Goal: Task Accomplishment & Management: Manage account settings

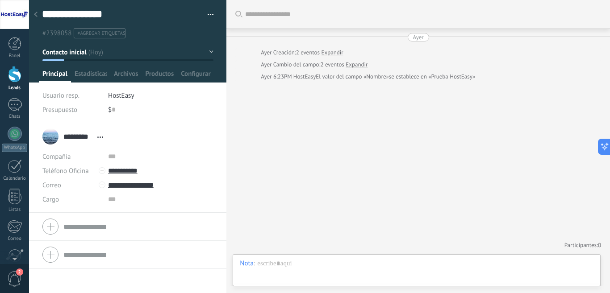
click at [206, 13] on button "button" at bounding box center [207, 14] width 13 height 13
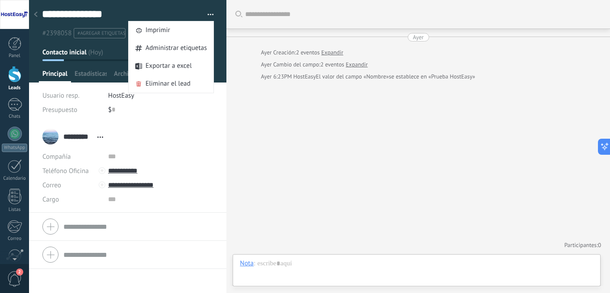
click at [206, 13] on button "button" at bounding box center [207, 14] width 13 height 13
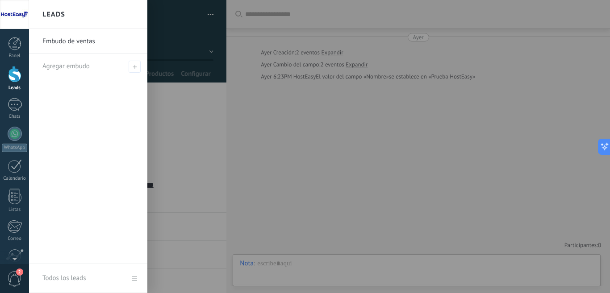
click at [12, 80] on div at bounding box center [14, 74] width 13 height 17
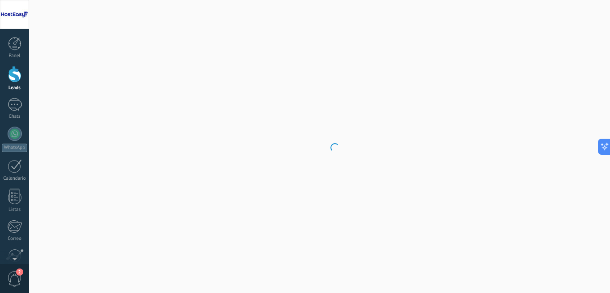
click at [13, 79] on div at bounding box center [14, 74] width 13 height 17
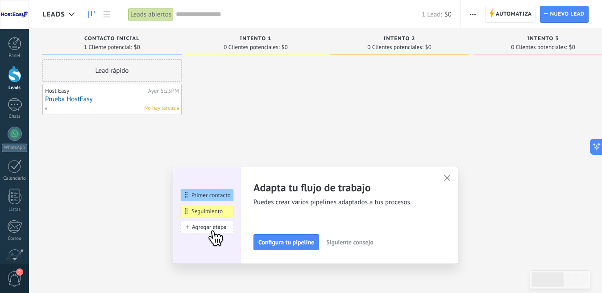
click at [451, 179] on use "button" at bounding box center [447, 178] width 7 height 7
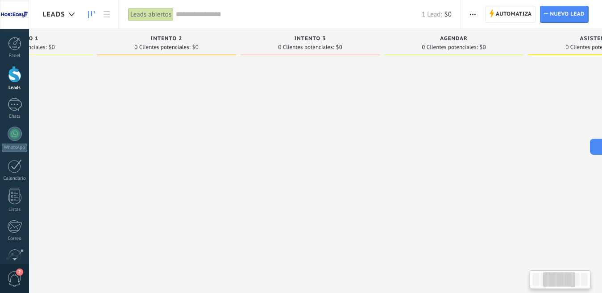
drag, startPoint x: 585, startPoint y: 40, endPoint x: 350, endPoint y: 59, distance: 236.1
click at [350, 59] on div "Intento 3 0 Clientes potenciales: $0" at bounding box center [313, 132] width 144 height 207
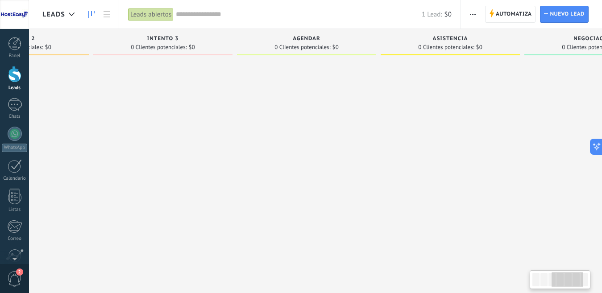
drag, startPoint x: 496, startPoint y: 41, endPoint x: 305, endPoint y: 50, distance: 190.4
click at [305, 50] on div "Agendar 0 Clientes potenciales: $0" at bounding box center [306, 42] width 139 height 26
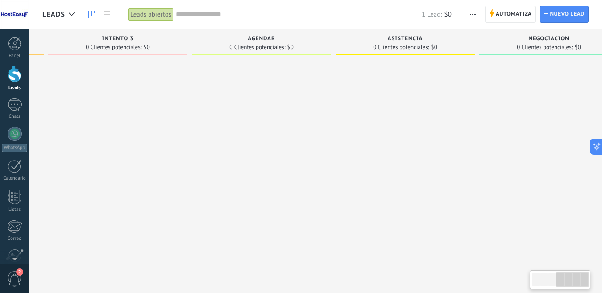
scroll to position [0, 455]
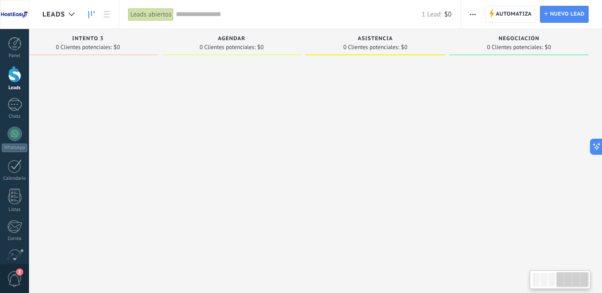
drag, startPoint x: 531, startPoint y: 42, endPoint x: 383, endPoint y: 54, distance: 148.3
click at [383, 54] on div "Leads Entrantes Solicitudes: [PHONE_NUMBER] Contacto inicial 1 Cliente potencia…" at bounding box center [94, 132] width 1015 height 207
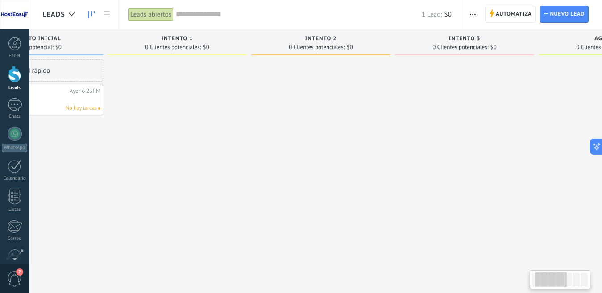
scroll to position [0, 66]
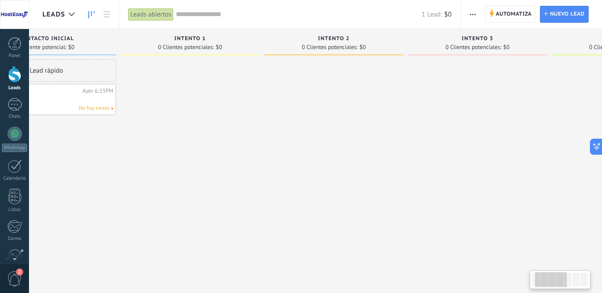
drag, startPoint x: 191, startPoint y: 38, endPoint x: 581, endPoint y: 70, distance: 391.1
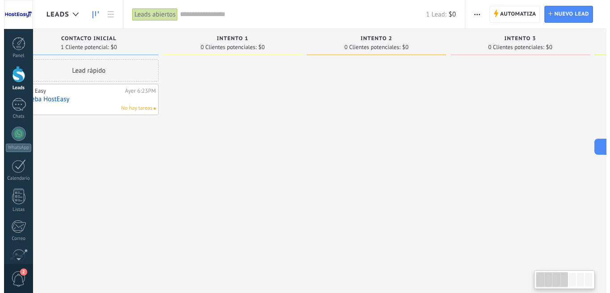
scroll to position [0, 0]
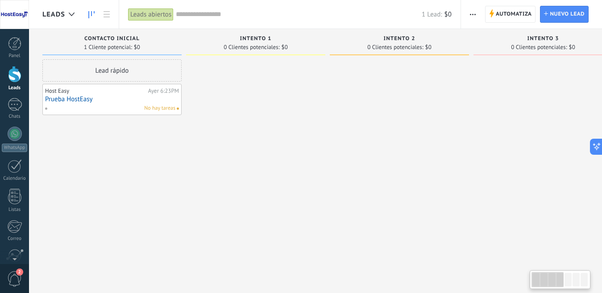
drag, startPoint x: 286, startPoint y: 45, endPoint x: 366, endPoint y: 50, distance: 80.1
click at [366, 50] on div "0 Clientes potenciales: $0" at bounding box center [399, 47] width 130 height 8
click at [107, 96] on link "Prueba HostEasy" at bounding box center [112, 100] width 134 height 8
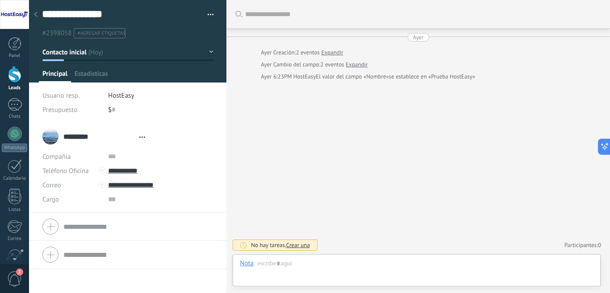
type textarea "**********"
click at [195, 73] on span "Configurar" at bounding box center [195, 76] width 29 height 13
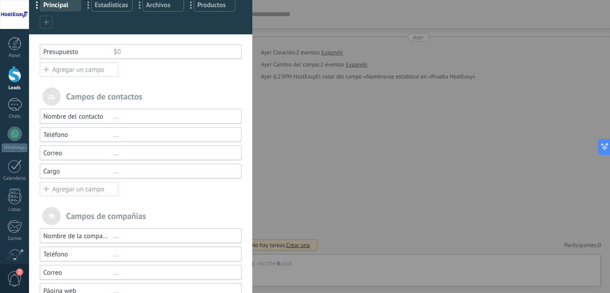
scroll to position [0, 0]
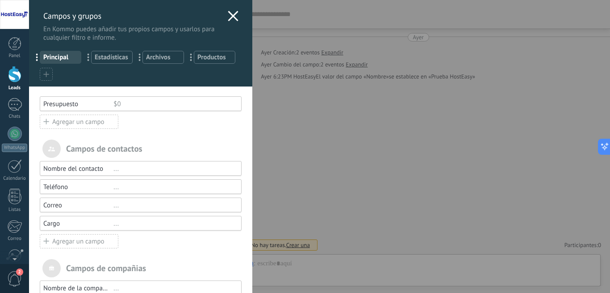
click at [58, 122] on div "Agregar un campo" at bounding box center [79, 122] width 79 height 14
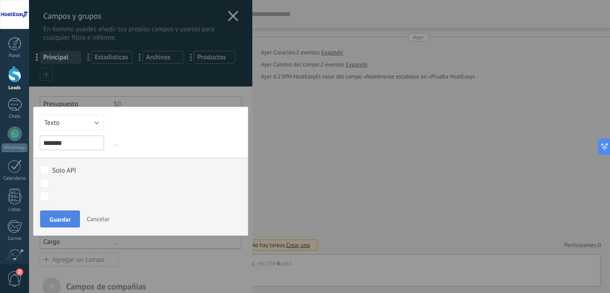
type input "*******"
click at [60, 217] on span "Guardar" at bounding box center [60, 220] width 21 height 6
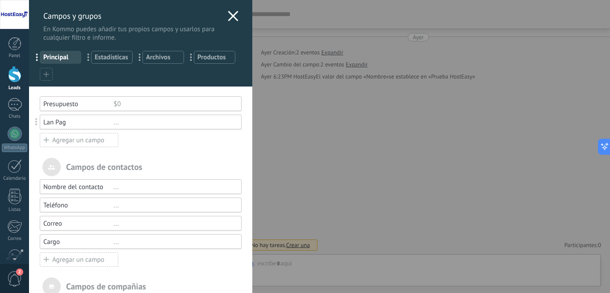
click at [72, 142] on div "Agregar un campo" at bounding box center [79, 140] width 79 height 14
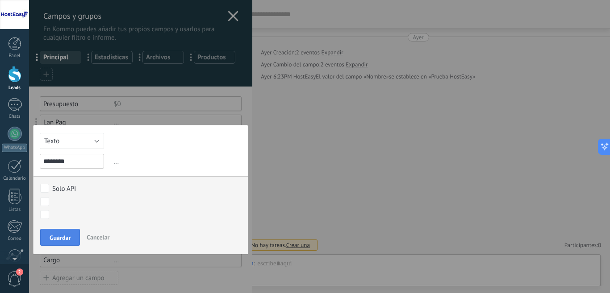
type input "********"
click at [58, 235] on span "Guardar" at bounding box center [60, 238] width 21 height 6
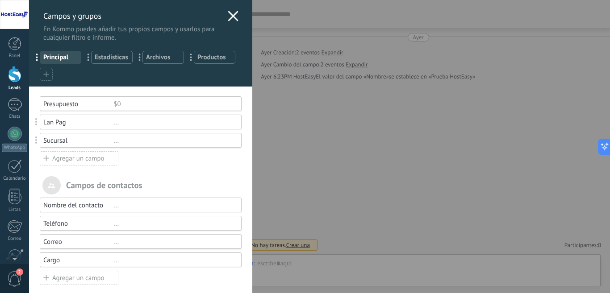
click at [71, 138] on div "Sucursal" at bounding box center [78, 141] width 70 height 8
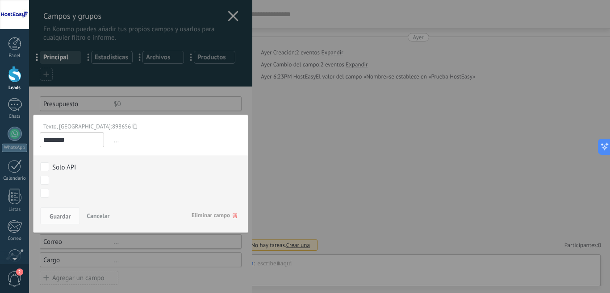
drag, startPoint x: 71, startPoint y: 138, endPoint x: 29, endPoint y: 141, distance: 42.0
click at [30, 141] on div "Campos y grupos En Kommo puedes añadir tus propios campos y usarlos para cualqu…" at bounding box center [140, 220] width 223 height 440
type input "********"
click at [64, 215] on span "Guardar" at bounding box center [60, 216] width 21 height 6
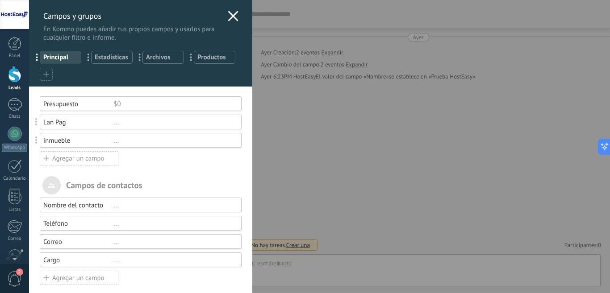
click at [76, 159] on div "Agregar un campo" at bounding box center [79, 158] width 79 height 14
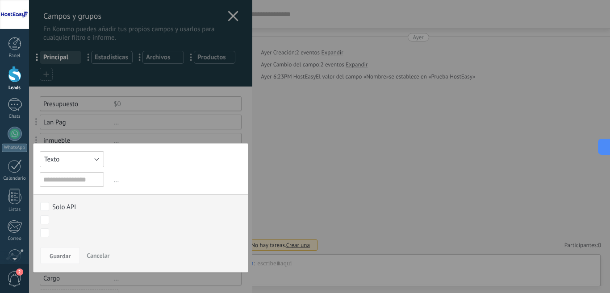
click at [93, 160] on button "Texto" at bounding box center [72, 159] width 64 height 16
click at [79, 202] on span "Selección" at bounding box center [71, 205] width 74 height 8
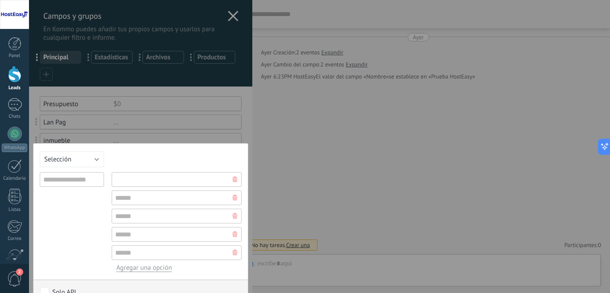
click at [139, 182] on input "text" at bounding box center [177, 179] width 130 height 15
type input "*******"
type input "*********"
type input "*******"
type input "*"
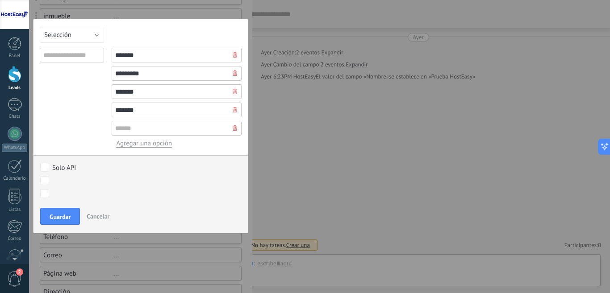
scroll to position [131, 0]
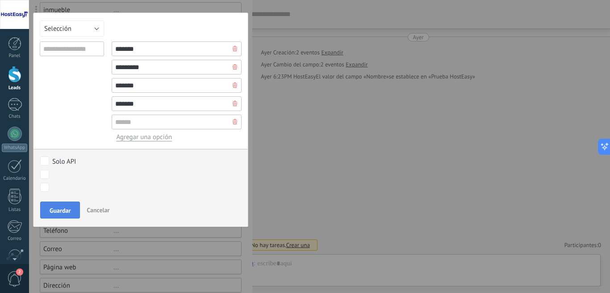
type input "*******"
click at [46, 208] on button "Guardar" at bounding box center [60, 210] width 40 height 17
click at [68, 215] on button "Guardar" at bounding box center [60, 210] width 40 height 17
click at [88, 50] on input "text" at bounding box center [72, 49] width 64 height 15
type input "*"
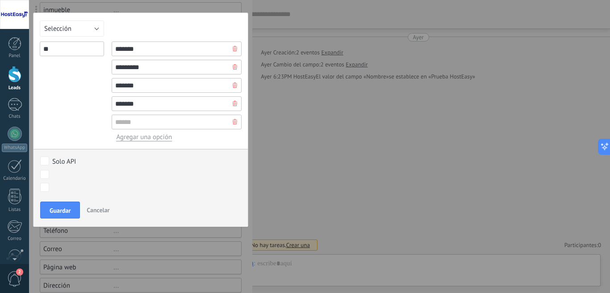
type input "*"
type input "********"
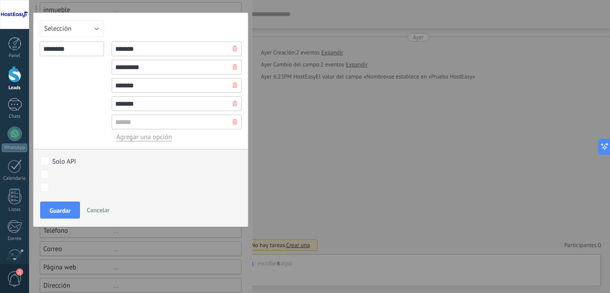
click at [64, 201] on div "Guardar Cancelar" at bounding box center [140, 213] width 214 height 28
click at [63, 210] on span "Guardar" at bounding box center [60, 211] width 21 height 6
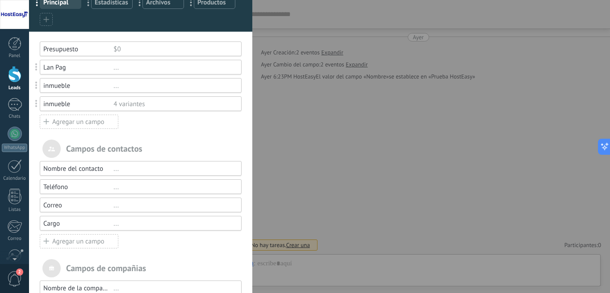
scroll to position [0, 0]
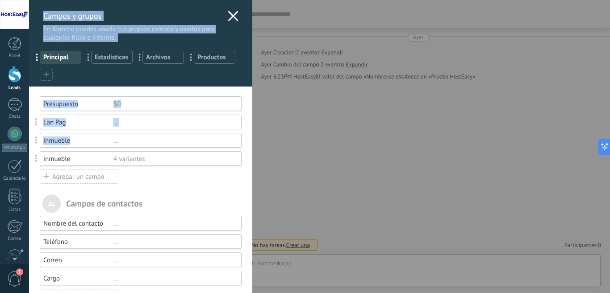
drag, startPoint x: 75, startPoint y: 141, endPoint x: 25, endPoint y: 142, distance: 49.1
click at [29, 142] on div "Campos y grupos En Kommo puedes añadir tus propios campos y usarlos para cualqu…" at bounding box center [319, 146] width 581 height 293
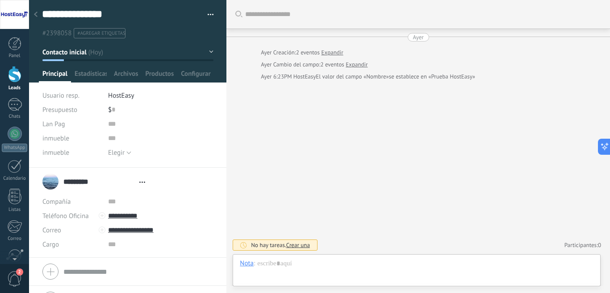
type textarea "**********"
click at [127, 152] on button "Elegir" at bounding box center [119, 153] width 23 height 14
click at [63, 140] on span "inmueble" at bounding box center [55, 138] width 27 height 7
drag, startPoint x: 69, startPoint y: 139, endPoint x: 37, endPoint y: 136, distance: 31.9
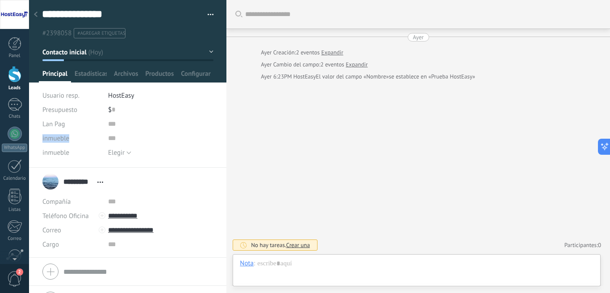
click at [37, 136] on div "**********" at bounding box center [128, 84] width 198 height 168
click at [187, 76] on span "Configurar" at bounding box center [195, 76] width 29 height 13
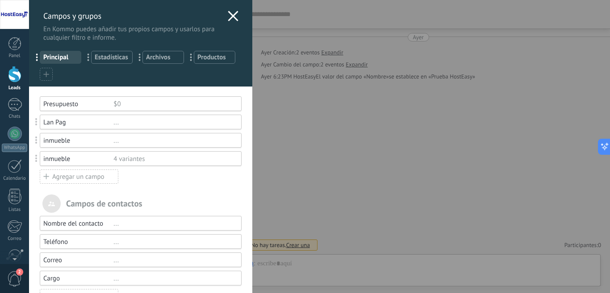
click at [75, 139] on div "inmueble" at bounding box center [78, 141] width 70 height 8
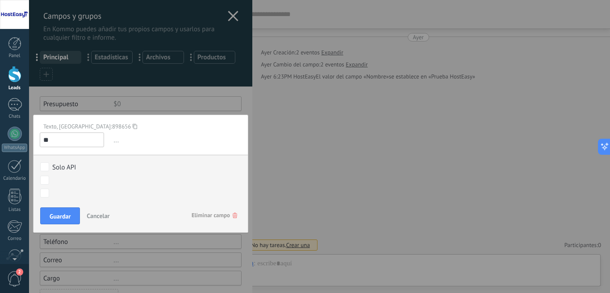
type input "*"
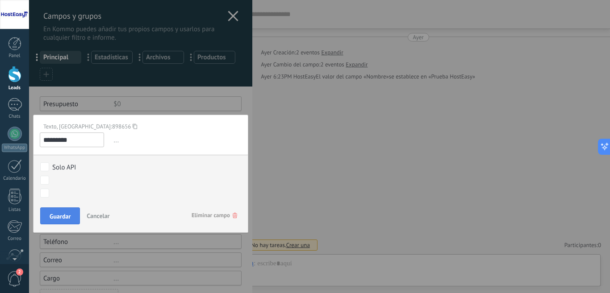
type input "*********"
click at [51, 214] on span "Guardar" at bounding box center [60, 216] width 21 height 6
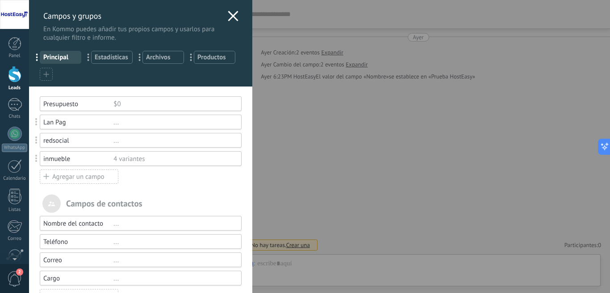
click at [229, 15] on use at bounding box center [233, 16] width 10 height 10
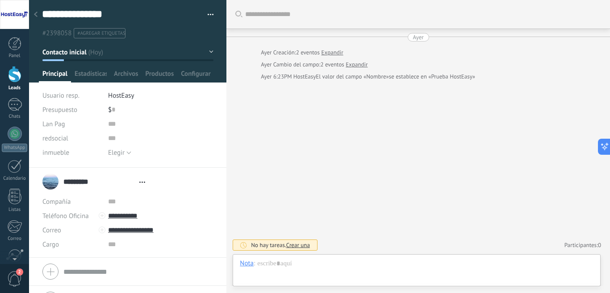
type textarea "**********"
click at [126, 152] on button "Elegir" at bounding box center [119, 153] width 23 height 14
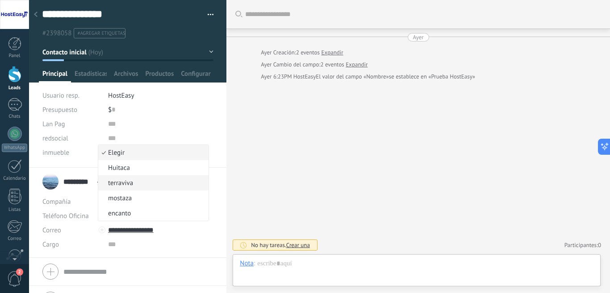
click at [140, 183] on span "terraviva" at bounding box center [152, 183] width 108 height 8
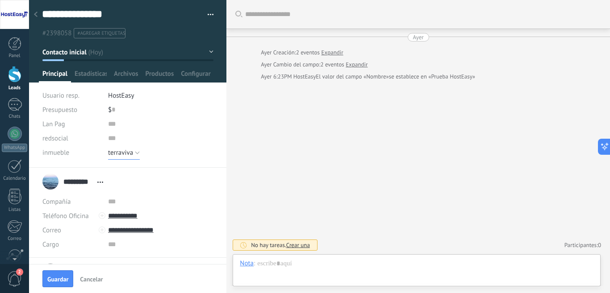
click at [135, 152] on button "terraviva" at bounding box center [124, 153] width 32 height 14
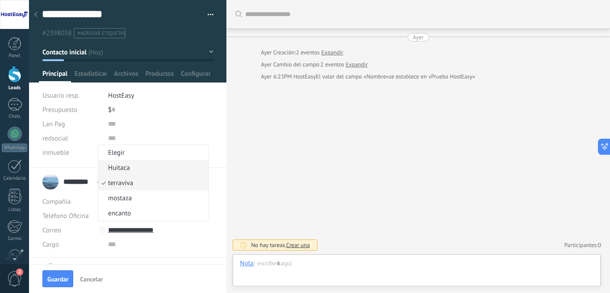
click at [129, 167] on span "Huitaca" at bounding box center [152, 168] width 108 height 8
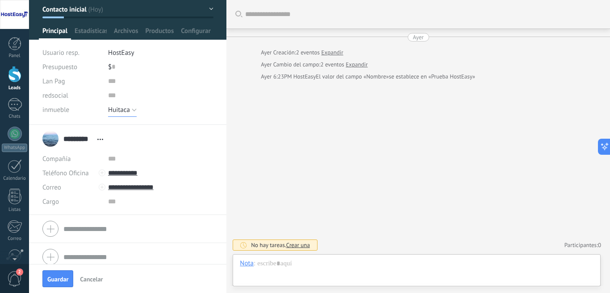
scroll to position [50, 0]
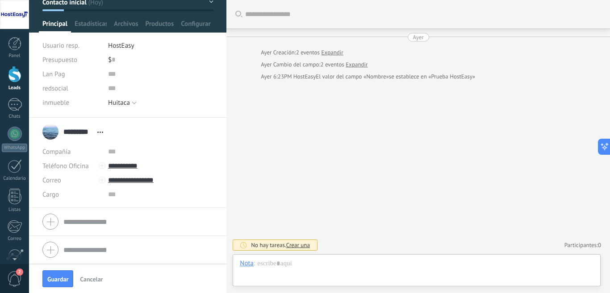
click at [52, 217] on div at bounding box center [127, 222] width 171 height 22
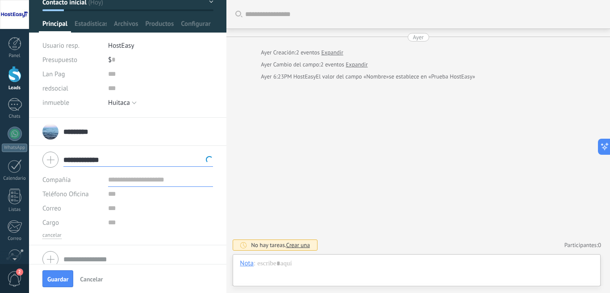
click at [142, 177] on input "text" at bounding box center [160, 180] width 105 height 14
type input "**********"
click at [118, 161] on input "**********" at bounding box center [138, 160] width 150 height 14
drag, startPoint x: 115, startPoint y: 161, endPoint x: 47, endPoint y: 160, distance: 68.3
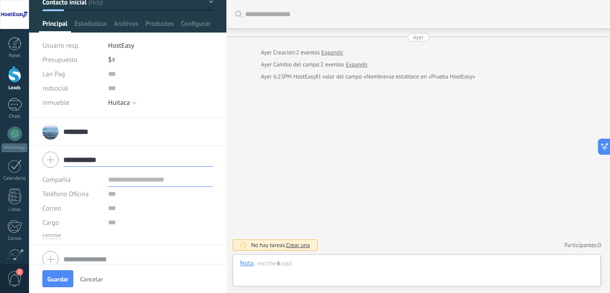
click at [47, 160] on div "**********" at bounding box center [127, 160] width 171 height 22
click at [55, 277] on span "Guardar" at bounding box center [57, 279] width 21 height 6
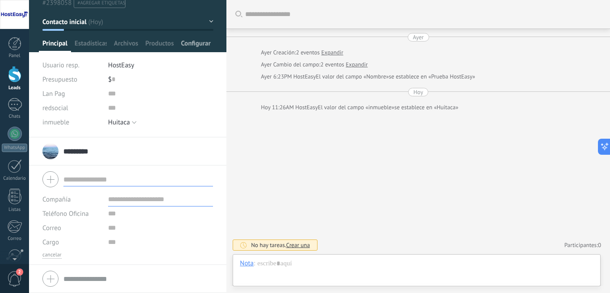
click at [202, 42] on span "Configurar" at bounding box center [195, 45] width 29 height 13
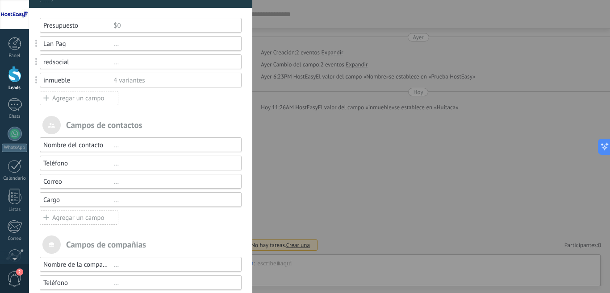
scroll to position [82, 0]
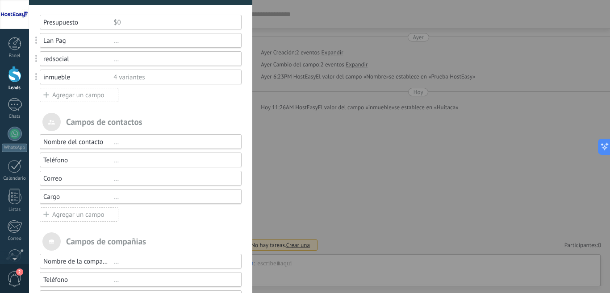
click at [69, 216] on div "Agregar un campo" at bounding box center [79, 215] width 79 height 14
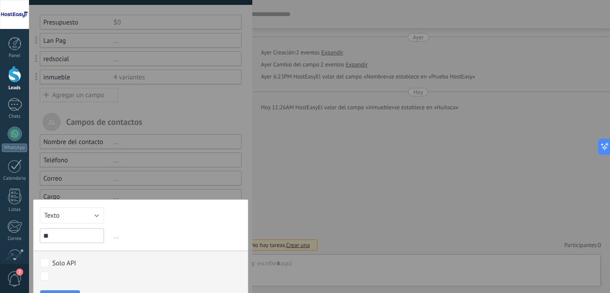
type input "*"
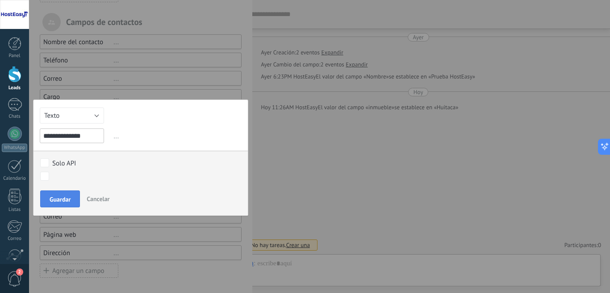
type input "**********"
click at [63, 196] on span "Guardar" at bounding box center [60, 199] width 21 height 6
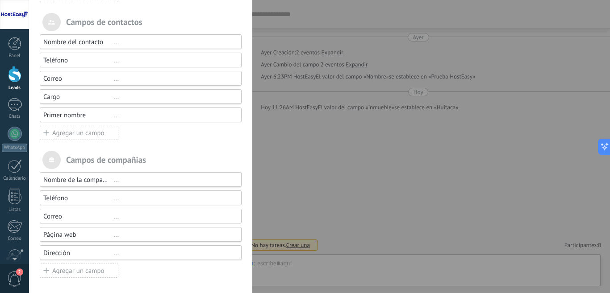
click at [92, 132] on div "Agregar un campo" at bounding box center [79, 133] width 79 height 14
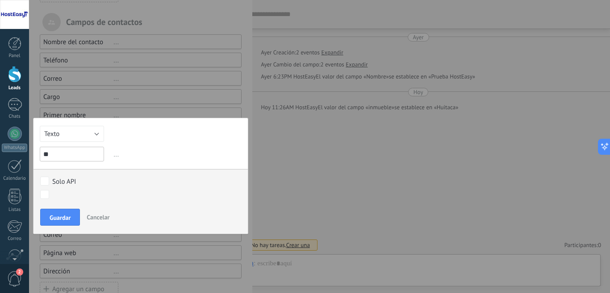
type input "*"
type input "********"
click at [294, 124] on div "Campos y grupos En Kommo puedes añadir tus propios campos y usarlos para cualqu…" at bounding box center [319, 146] width 581 height 293
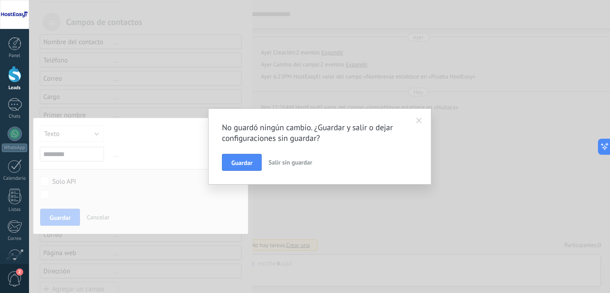
click at [133, 182] on div "No guardó ningún cambio. ¿Guardar y salir o dejar configuraciones sin guardar? …" at bounding box center [319, 146] width 581 height 293
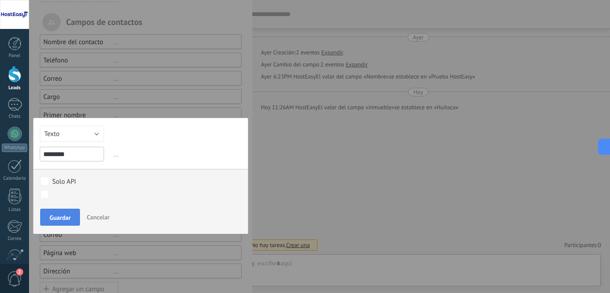
click at [48, 215] on button "Guardar" at bounding box center [60, 217] width 40 height 17
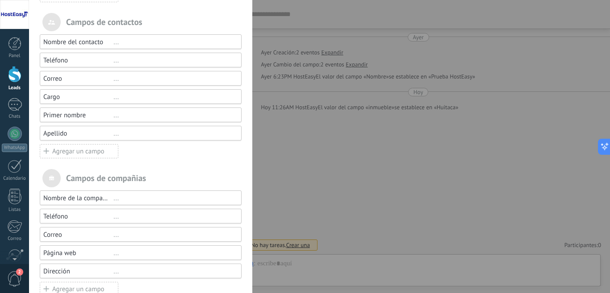
click at [135, 117] on div "..." at bounding box center [173, 115] width 120 height 8
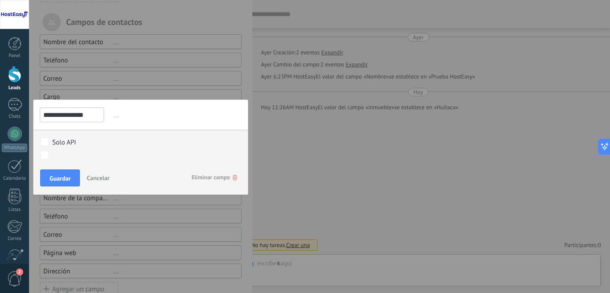
type input "**********"
click at [136, 115] on span "..." at bounding box center [177, 115] width 130 height 15
click at [61, 178] on span "Guardar" at bounding box center [60, 178] width 21 height 6
click at [96, 178] on span "Cancelar" at bounding box center [98, 178] width 23 height 8
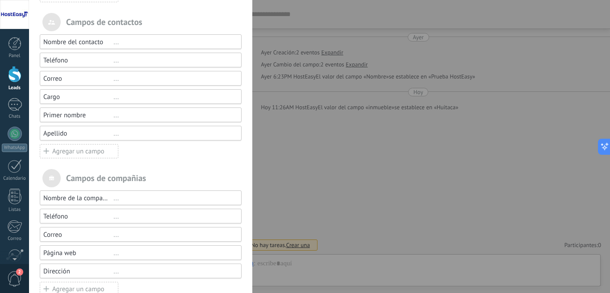
click at [137, 119] on div "..." at bounding box center [173, 115] width 120 height 8
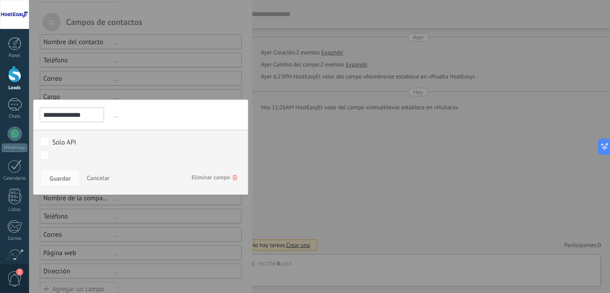
click at [46, 152] on body ".abccls-1,.abccls-2{fill-rule:evenodd}.abccls-2{fill:#fff} .abfcls-1{fill:none}…" at bounding box center [305, 146] width 610 height 293
click at [244, 137] on div "**********" at bounding box center [140, 148] width 215 height 96
click at [332, 152] on div "**********" at bounding box center [319, 146] width 581 height 293
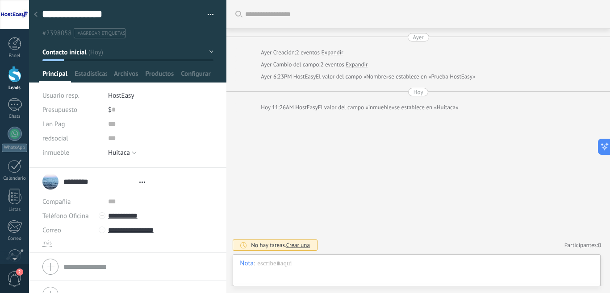
type textarea "**********"
click at [196, 73] on span "Configurar" at bounding box center [195, 76] width 29 height 13
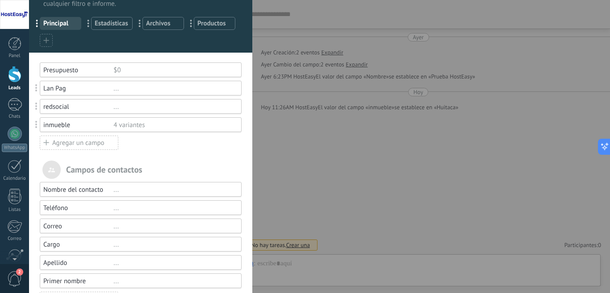
scroll to position [33, 0]
click at [67, 146] on div "Agregar un campo" at bounding box center [79, 144] width 79 height 14
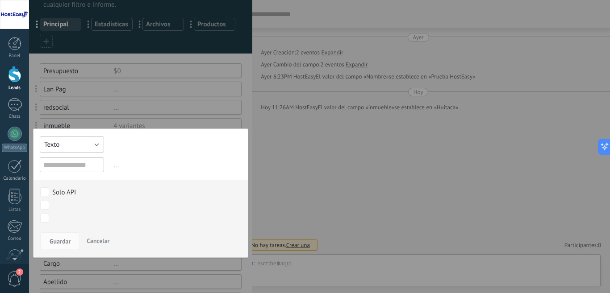
click at [97, 142] on button "Texto" at bounding box center [72, 145] width 64 height 16
click at [83, 194] on span "Fecha y hora" at bounding box center [71, 194] width 74 height 8
drag, startPoint x: 250, startPoint y: 135, endPoint x: 247, endPoint y: 193, distance: 58.1
click at [247, 193] on div at bounding box center [319, 146] width 581 height 293
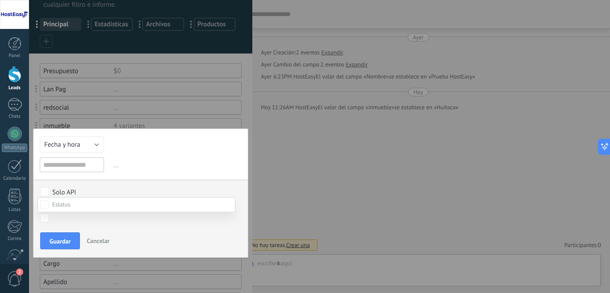
scroll to position [123, 0]
click at [63, 240] on div "Contacto inicial Intento 1 Intento 2 Intento 3 Agendar Asistencia Negociación L…" at bounding box center [137, 245] width 198 height 96
click at [63, 240] on span "Guardar" at bounding box center [60, 241] width 21 height 6
click at [63, 168] on input "text" at bounding box center [72, 165] width 64 height 15
type input "*"
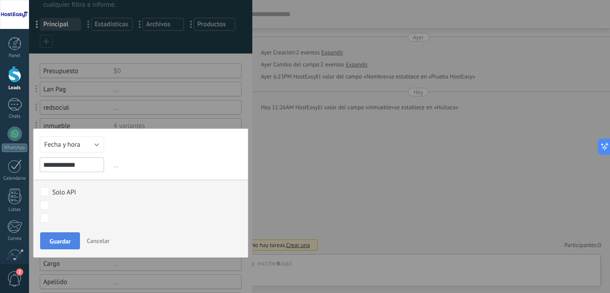
type input "**********"
click at [60, 241] on span "Guardar" at bounding box center [60, 241] width 21 height 6
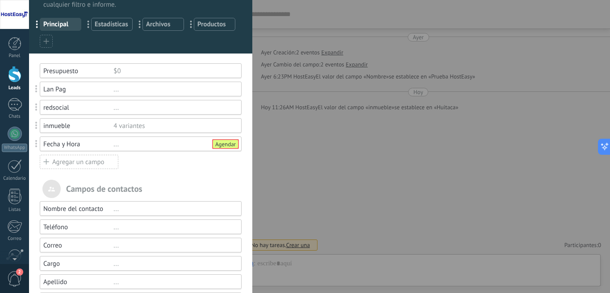
drag, startPoint x: 609, startPoint y: 87, endPoint x: 609, endPoint y: 41, distance: 46.0
click at [609, 41] on div "Campos y grupos En Kommo puedes añadir tus propios campos y usarlos para cualqu…" at bounding box center [319, 146] width 581 height 293
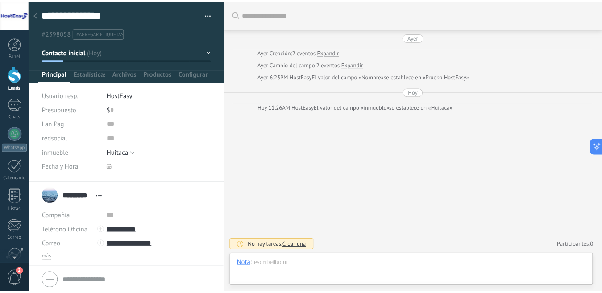
scroll to position [13, 0]
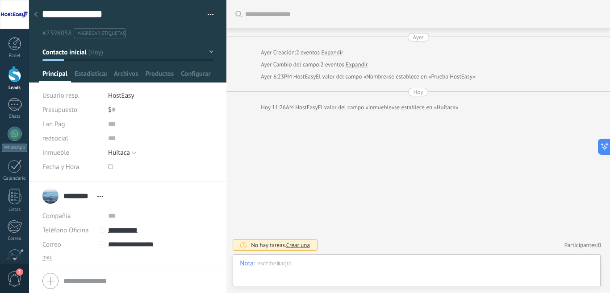
click at [14, 79] on div at bounding box center [14, 74] width 13 height 17
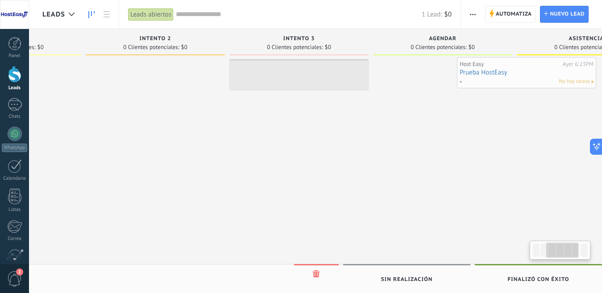
scroll to position [0, 273]
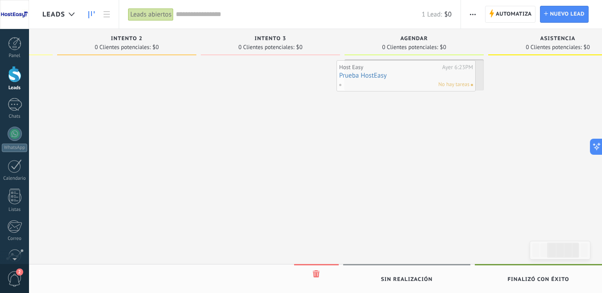
drag, startPoint x: 113, startPoint y: 100, endPoint x: 407, endPoint y: 76, distance: 295.7
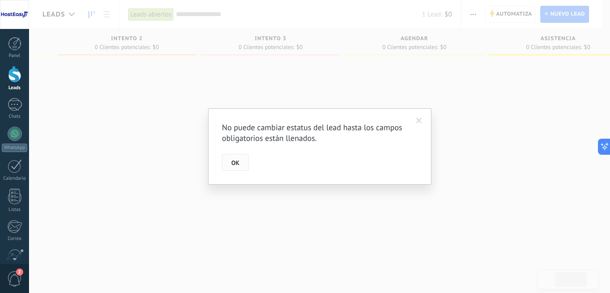
click at [234, 162] on span "OK" at bounding box center [235, 163] width 8 height 6
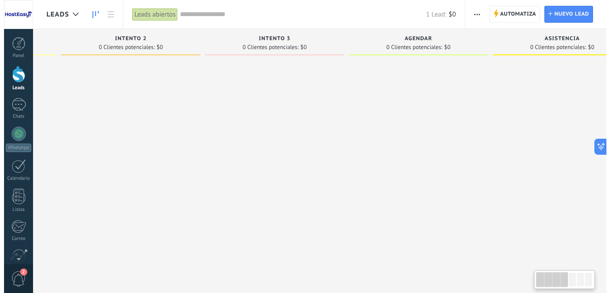
scroll to position [0, 0]
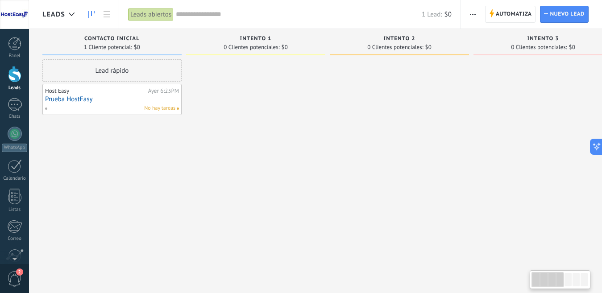
drag, startPoint x: 47, startPoint y: 41, endPoint x: 474, endPoint y: 71, distance: 427.5
click at [474, 71] on div "Leads Entrantes Solicitudes: [PHONE_NUMBER] Contacto inicial 1 Cliente potencia…" at bounding box center [549, 132] width 1015 height 207
click at [97, 96] on link "Prueba HostEasy" at bounding box center [112, 100] width 134 height 8
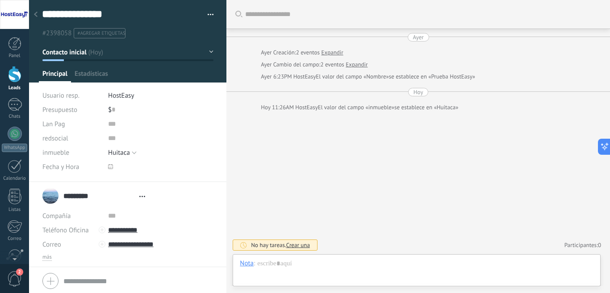
type textarea "**********"
click at [207, 54] on button "Contacto inicial" at bounding box center [127, 52] width 171 height 16
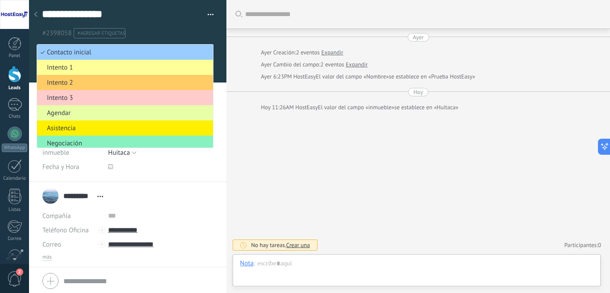
click at [79, 113] on span "Agendar" at bounding box center [123, 113] width 173 height 8
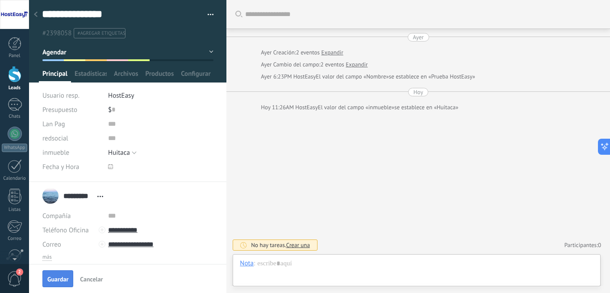
click at [54, 279] on span "Guardar" at bounding box center [57, 279] width 21 height 6
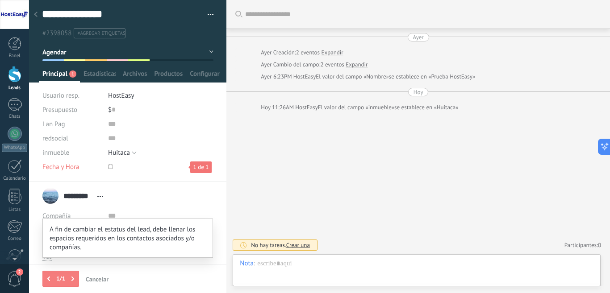
scroll to position [59, 0]
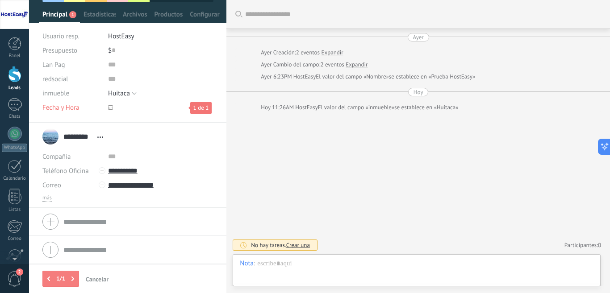
click at [112, 105] on icon at bounding box center [110, 107] width 5 height 5
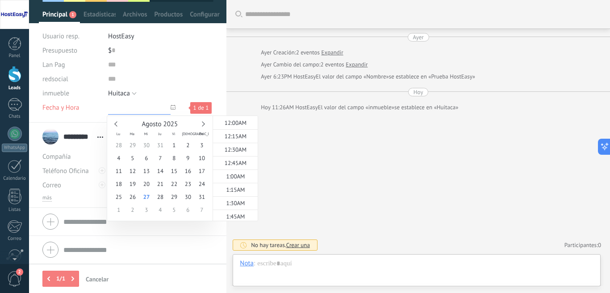
scroll to position [568, 0]
click at [176, 195] on span "29" at bounding box center [174, 197] width 14 height 13
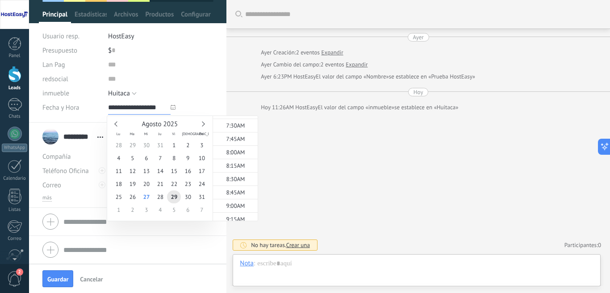
scroll to position [448, 0]
click at [236, 159] on span "9:00AM" at bounding box center [235, 157] width 19 height 8
type input "**********"
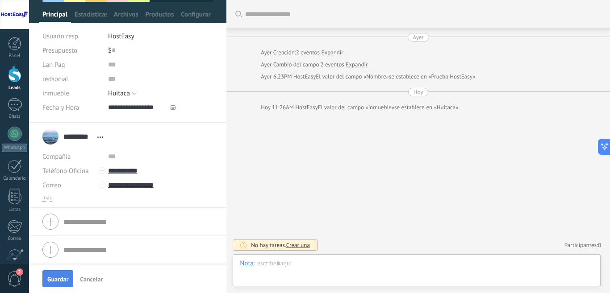
click at [60, 276] on span "Guardar" at bounding box center [57, 279] width 21 height 6
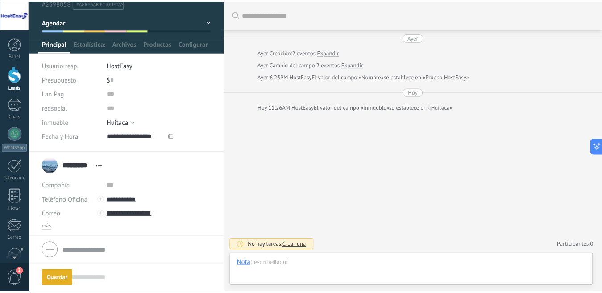
scroll to position [30, 0]
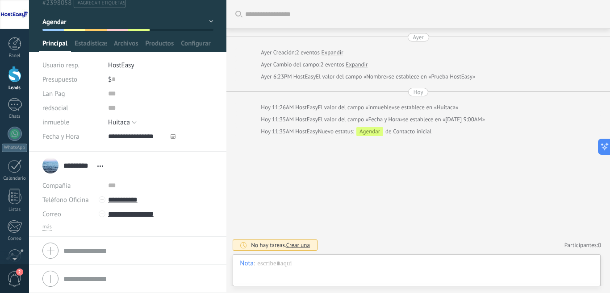
click at [326, 187] on div "Buscar Carga más [DATE] [DATE] Creación: 2 eventos Expandir [DATE] Cambio del c…" at bounding box center [418, 146] width 384 height 293
click at [13, 79] on div at bounding box center [14, 74] width 13 height 17
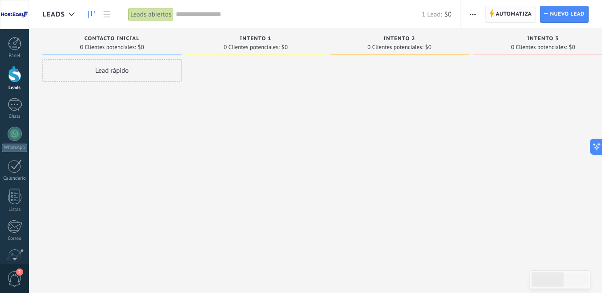
click at [516, 17] on span "Automatiza" at bounding box center [514, 14] width 36 height 16
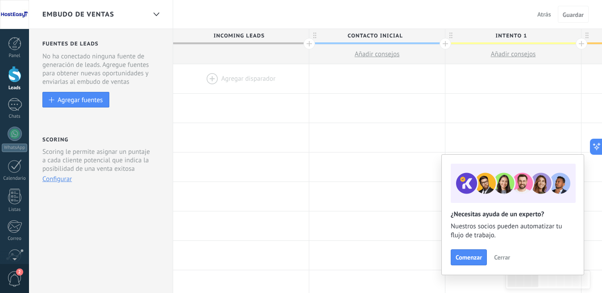
drag, startPoint x: 500, startPoint y: 47, endPoint x: 442, endPoint y: 47, distance: 57.6
drag, startPoint x: 472, startPoint y: 79, endPoint x: 212, endPoint y: 61, distance: 260.5
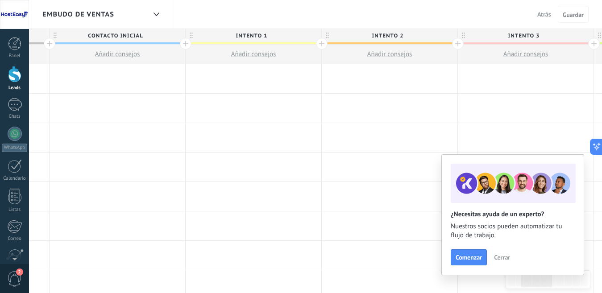
drag, startPoint x: 579, startPoint y: 56, endPoint x: 273, endPoint y: 54, distance: 305.9
click at [270, 54] on div "Incoming leads Contacto inicial Añadir consejos Intento 1 Añadir consejos Inten…" at bounding box center [594, 46] width 1362 height 35
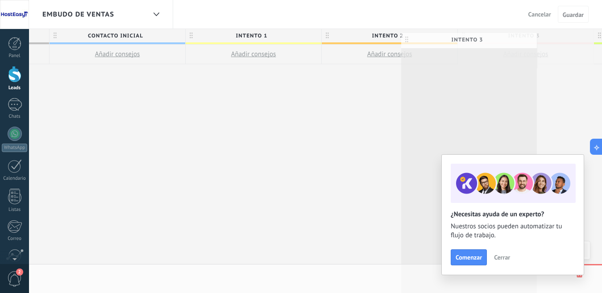
drag, startPoint x: 463, startPoint y: 30, endPoint x: 406, endPoint y: 34, distance: 56.8
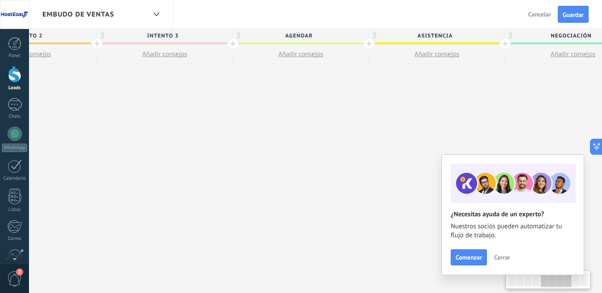
scroll to position [0, 622]
drag, startPoint x: 471, startPoint y: 83, endPoint x: 166, endPoint y: 96, distance: 305.2
click at [166, 96] on div "**********" at bounding box center [233, 161] width 1362 height 265
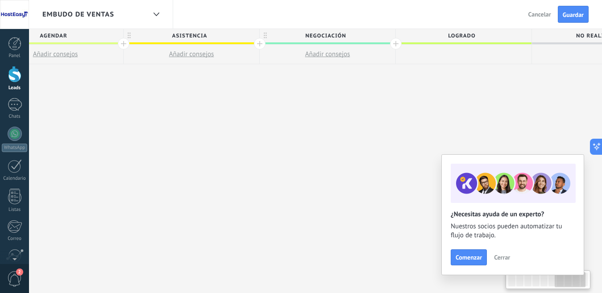
scroll to position [0, 870]
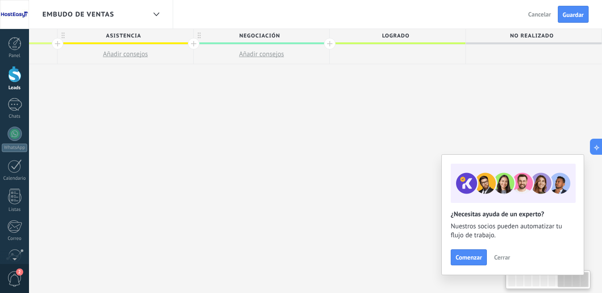
drag, startPoint x: 540, startPoint y: 126, endPoint x: 145, endPoint y: 111, distance: 395.0
click at [528, 44] on span at bounding box center [535, 43] width 136 height 2
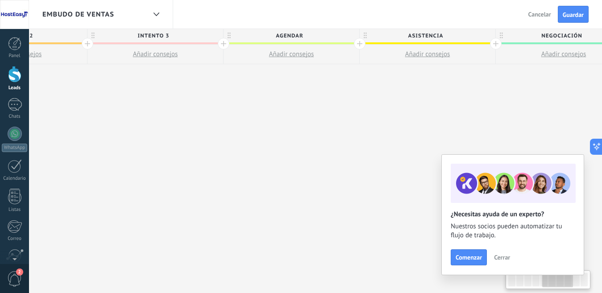
drag, startPoint x: 153, startPoint y: 120, endPoint x: 460, endPoint y: 111, distance: 307.3
click at [460, 111] on div "**********" at bounding box center [224, 161] width 1362 height 265
click at [536, 15] on span "Cancelar" at bounding box center [540, 14] width 23 height 8
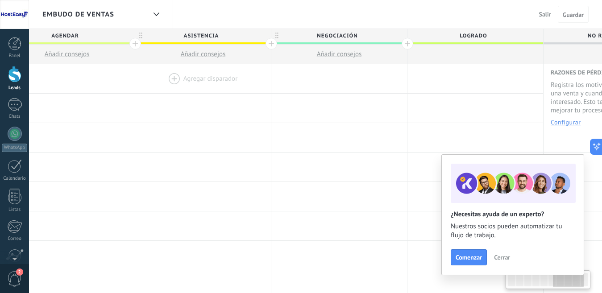
scroll to position [0, 933]
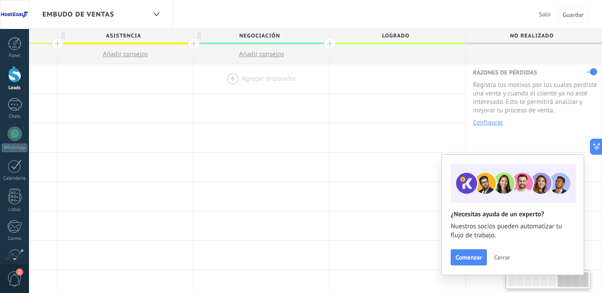
drag, startPoint x: 519, startPoint y: 71, endPoint x: 215, endPoint y: 85, distance: 304.4
click at [0, 67] on body ".abccls-1,.abccls-2{fill-rule:evenodd}.abccls-2{fill:#fff} .abfcls-1{fill:none}…" at bounding box center [301, 146] width 602 height 293
click at [492, 121] on button "Configurar" at bounding box center [488, 122] width 30 height 6
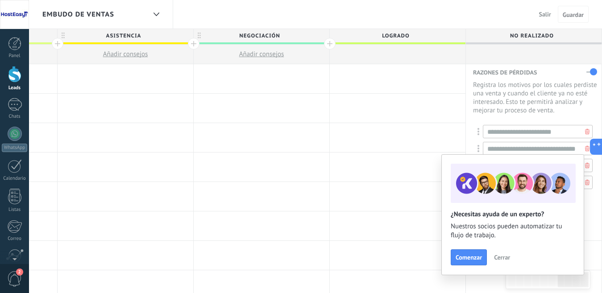
click at [500, 257] on span "Cerrar" at bounding box center [502, 258] width 16 height 6
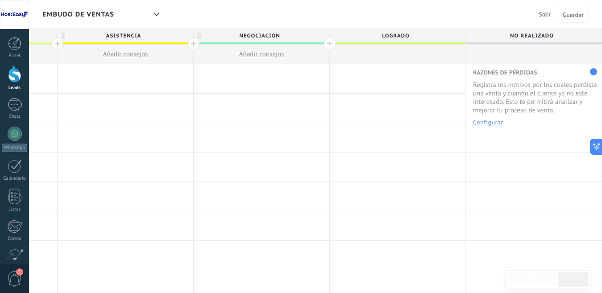
click at [490, 121] on button "Configurar" at bounding box center [488, 122] width 30 height 6
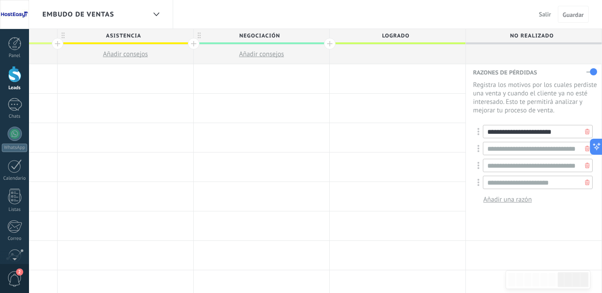
click at [552, 134] on input "**********" at bounding box center [538, 131] width 110 height 13
drag, startPoint x: 563, startPoint y: 132, endPoint x: 487, endPoint y: 132, distance: 75.9
click at [487, 132] on input "**********" at bounding box center [538, 131] width 110 height 13
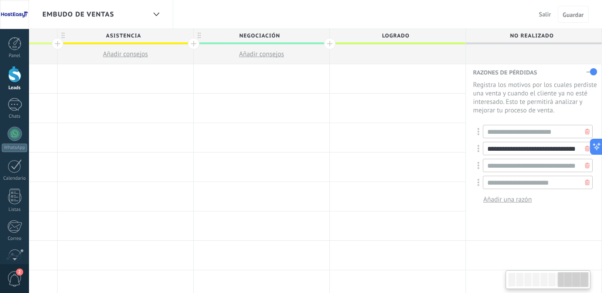
click at [566, 149] on input "**********" at bounding box center [538, 148] width 110 height 13
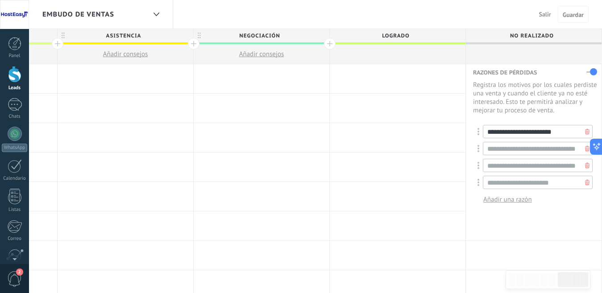
click at [563, 134] on input "**********" at bounding box center [538, 131] width 110 height 13
click at [514, 148] on input "**********" at bounding box center [538, 148] width 110 height 13
drag, startPoint x: 490, startPoint y: 150, endPoint x: 547, endPoint y: 204, distance: 79.3
click at [579, 149] on div "**********" at bounding box center [535, 148] width 115 height 13
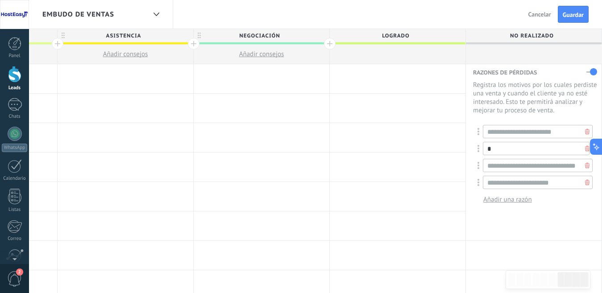
scroll to position [0, 0]
type input "*"
type input "**********"
click at [522, 170] on input "**********" at bounding box center [538, 165] width 110 height 13
drag, startPoint x: 488, startPoint y: 166, endPoint x: 583, endPoint y: 170, distance: 94.7
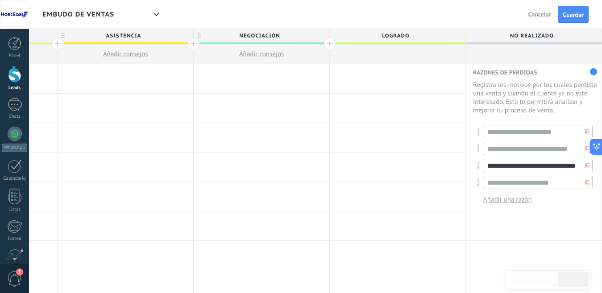
click at [583, 170] on div "**********" at bounding box center [535, 165] width 115 height 13
type input "*"
type input "**********"
click at [560, 188] on input "**********" at bounding box center [538, 182] width 110 height 13
drag, startPoint x: 562, startPoint y: 184, endPoint x: 489, endPoint y: 186, distance: 72.4
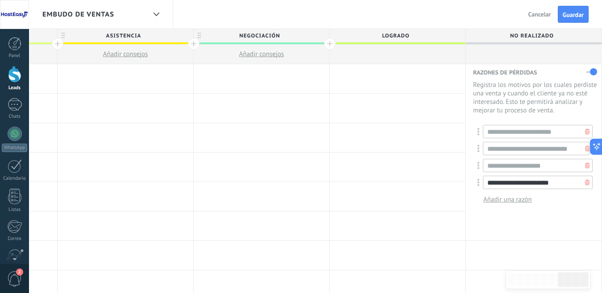
click at [489, 186] on input "**********" at bounding box center [538, 182] width 110 height 13
type input "*"
type input "*********"
click at [364, 193] on div at bounding box center [398, 196] width 136 height 29
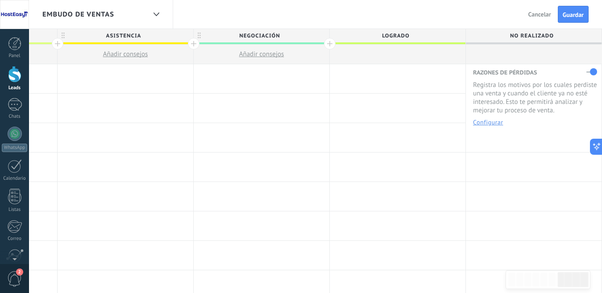
click at [492, 124] on button "Configurar" at bounding box center [488, 122] width 30 height 6
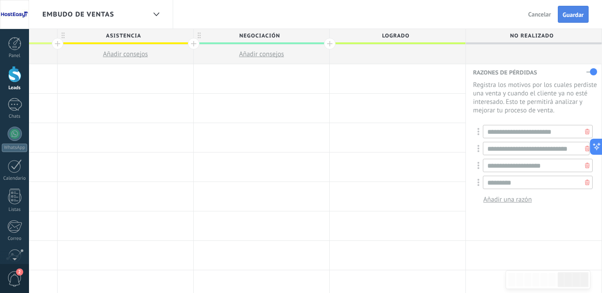
click at [578, 17] on span "Guardar" at bounding box center [573, 15] width 21 height 6
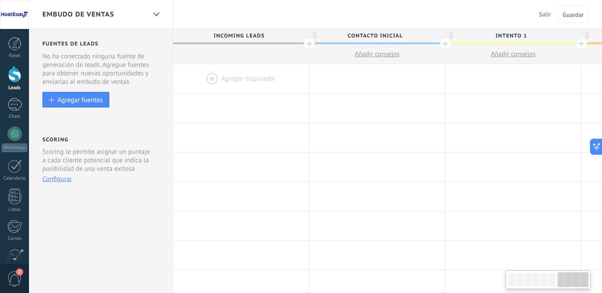
scroll to position [0, 933]
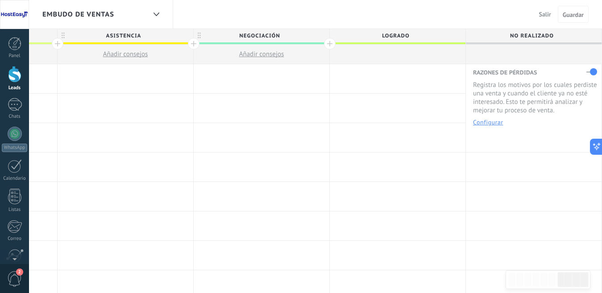
click at [11, 80] on div at bounding box center [14, 74] width 13 height 17
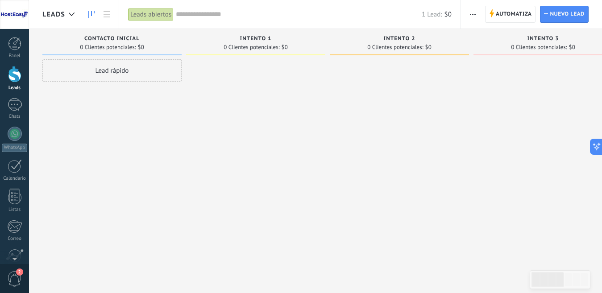
click at [122, 101] on div "Lead rápido" at bounding box center [111, 147] width 139 height 177
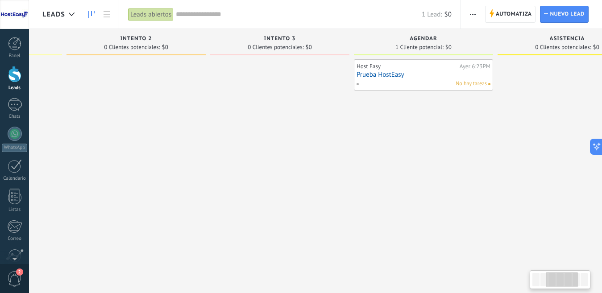
scroll to position [0, 264]
drag, startPoint x: 419, startPoint y: 38, endPoint x: 210, endPoint y: 51, distance: 209.0
click at [210, 51] on div "Intento 3 0 Clientes potenciales: $0" at bounding box center [279, 42] width 139 height 26
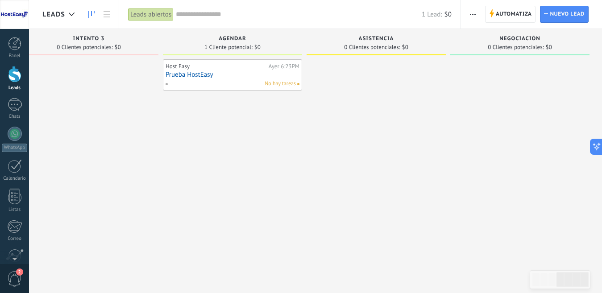
scroll to position [0, 454]
drag, startPoint x: 338, startPoint y: 41, endPoint x: 142, endPoint y: 46, distance: 196.5
click at [142, 46] on div "Intento 3 0 Clientes potenciales: $0" at bounding box center [89, 42] width 139 height 26
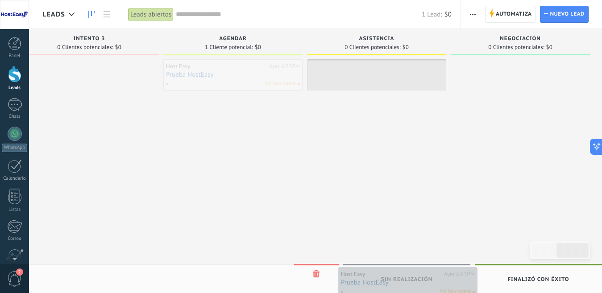
drag, startPoint x: 224, startPoint y: 85, endPoint x: 401, endPoint y: 291, distance: 271.9
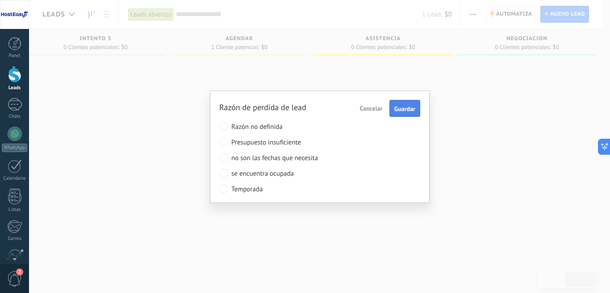
click at [404, 109] on span "Guardar" at bounding box center [404, 109] width 21 height 6
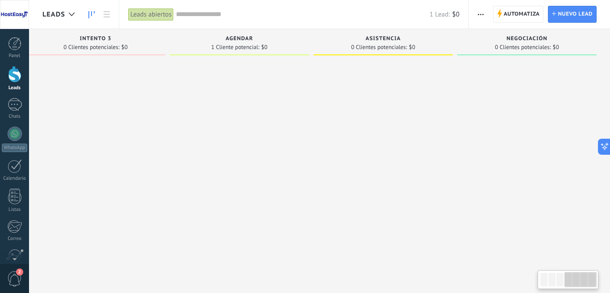
scroll to position [0, 448]
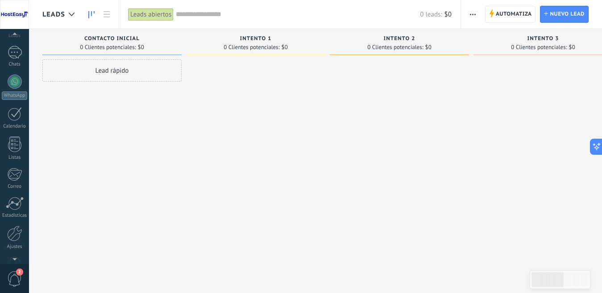
scroll to position [78, 0]
click at [14, 213] on div at bounding box center [14, 208] width 15 height 16
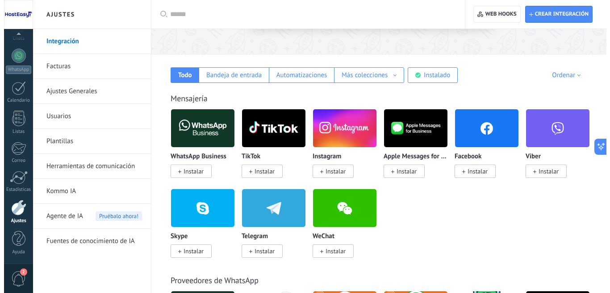
scroll to position [126, 0]
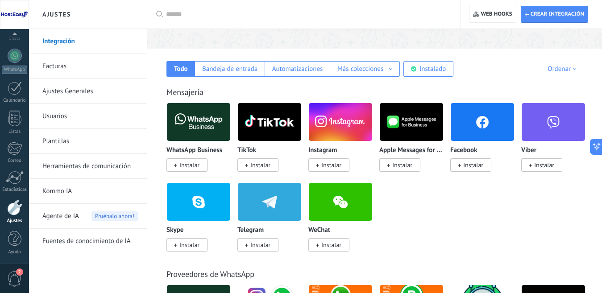
click at [189, 131] on img at bounding box center [198, 121] width 63 height 43
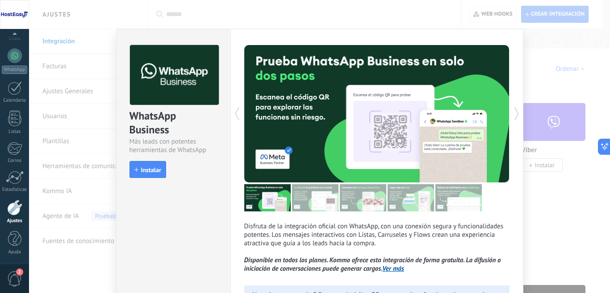
click at [190, 164] on div "install Instalar" at bounding box center [173, 169] width 88 height 17
click at [141, 170] on span "Instalar" at bounding box center [151, 170] width 20 height 6
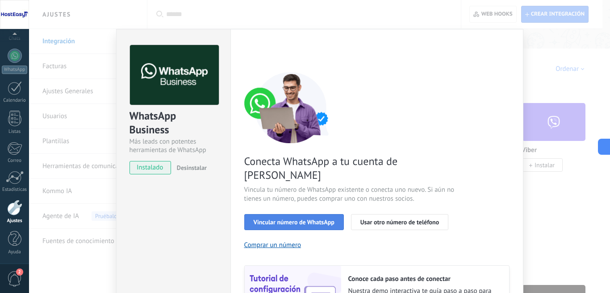
click at [302, 219] on span "Vincular número de WhatsApp" at bounding box center [294, 222] width 81 height 6
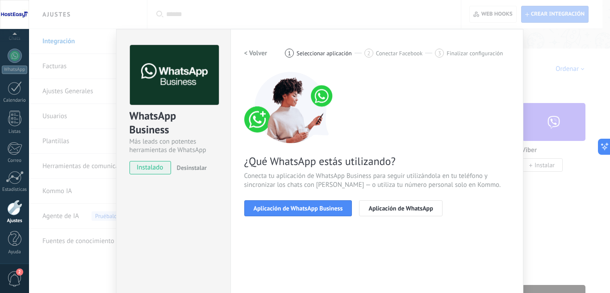
click at [302, 210] on span "Aplicación de WhatsApp Business" at bounding box center [298, 208] width 89 height 6
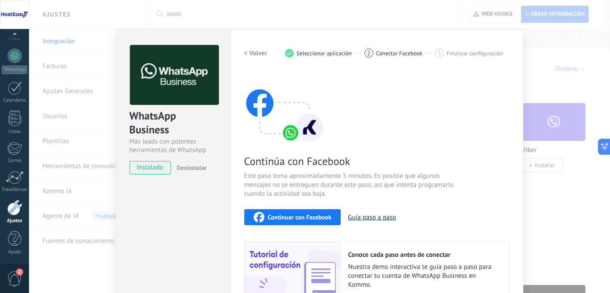
click at [365, 217] on button "Guía paso a paso" at bounding box center [372, 217] width 48 height 8
click at [294, 221] on div "Continuar con Facebook" at bounding box center [293, 217] width 78 height 11
click at [142, 169] on span "instalado" at bounding box center [150, 167] width 41 height 13
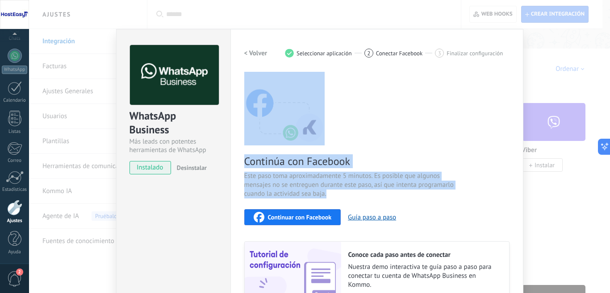
drag, startPoint x: 492, startPoint y: 202, endPoint x: 486, endPoint y: 140, distance: 62.3
click at [486, 140] on div "Continúa con Facebook Este paso toma aproximadamente 5 minutos. Es posible que …" at bounding box center [376, 192] width 265 height 241
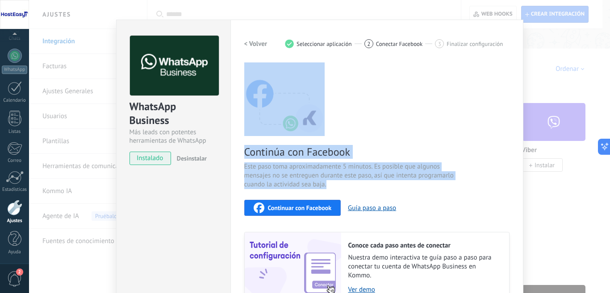
scroll to position [7, 0]
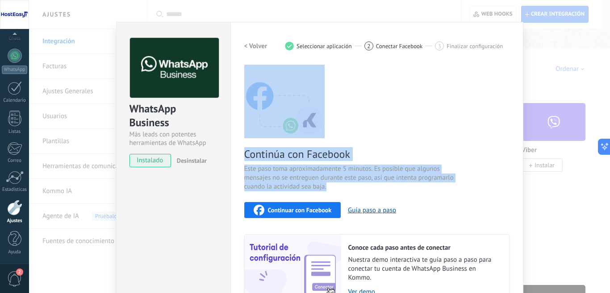
click at [287, 210] on span "Continuar con Facebook" at bounding box center [300, 210] width 64 height 6
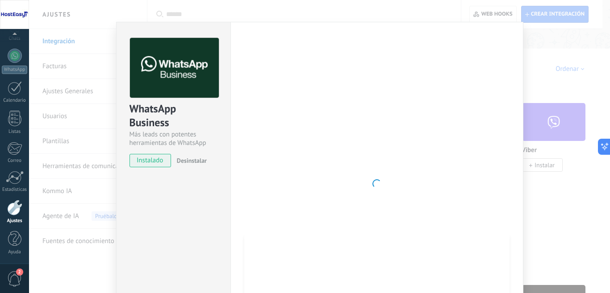
click at [401, 179] on div at bounding box center [376, 184] width 265 height 292
click at [144, 160] on span "instalado" at bounding box center [150, 160] width 41 height 13
click at [486, 178] on div at bounding box center [376, 184] width 265 height 292
click at [348, 164] on div at bounding box center [376, 184] width 265 height 292
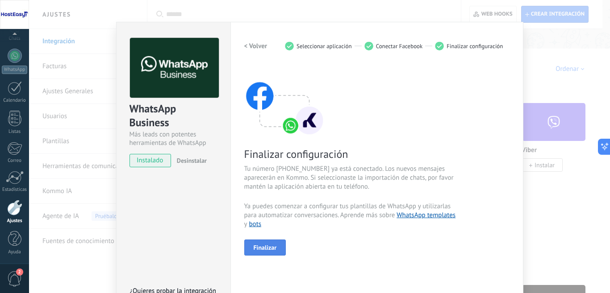
click at [263, 248] on span "Finalizar" at bounding box center [265, 248] width 23 height 6
